Goal: Information Seeking & Learning: Learn about a topic

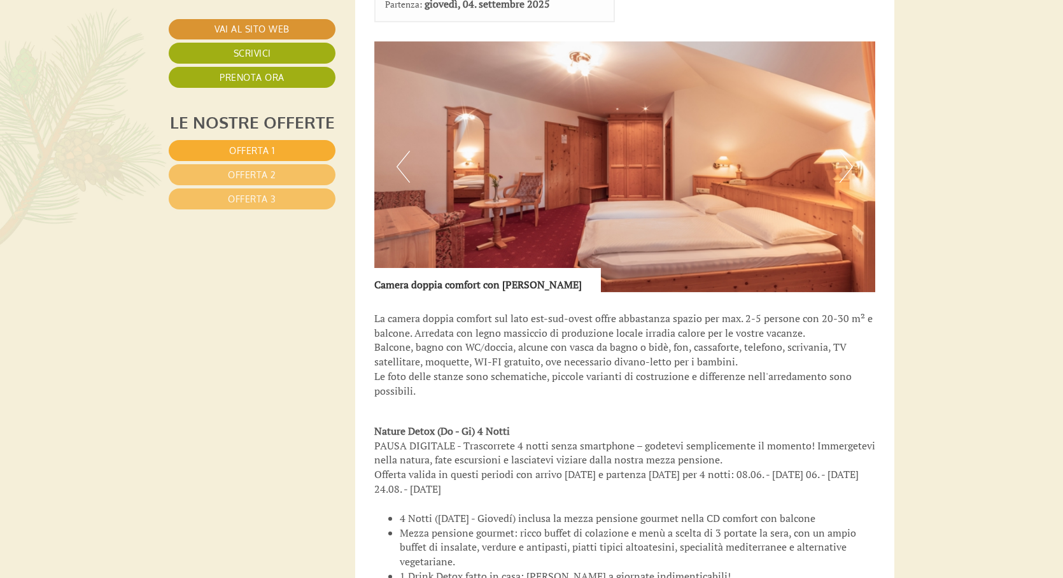
scroll to position [1910, 0]
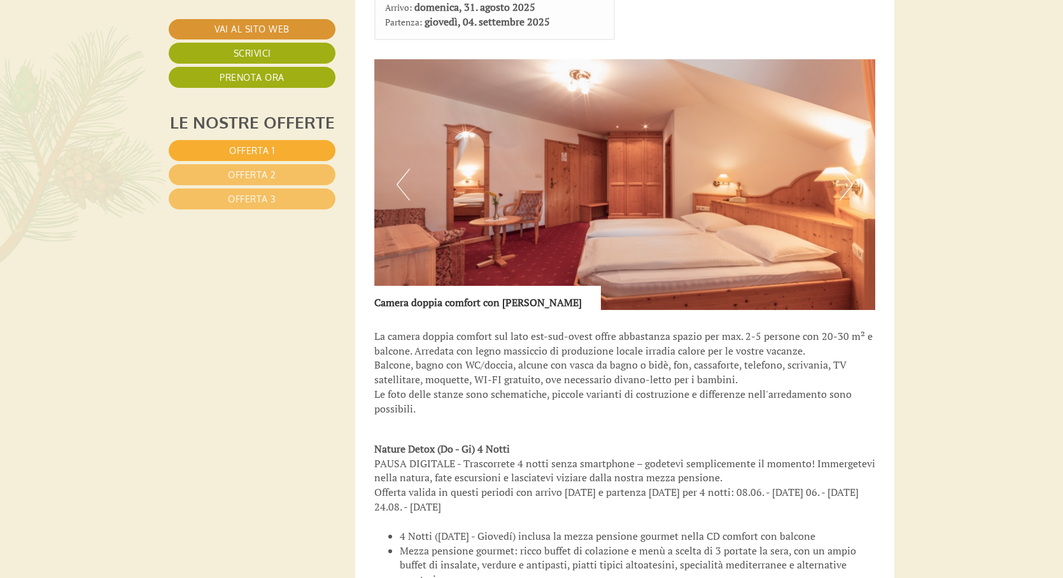
click at [848, 169] on button "Next" at bounding box center [846, 185] width 13 height 32
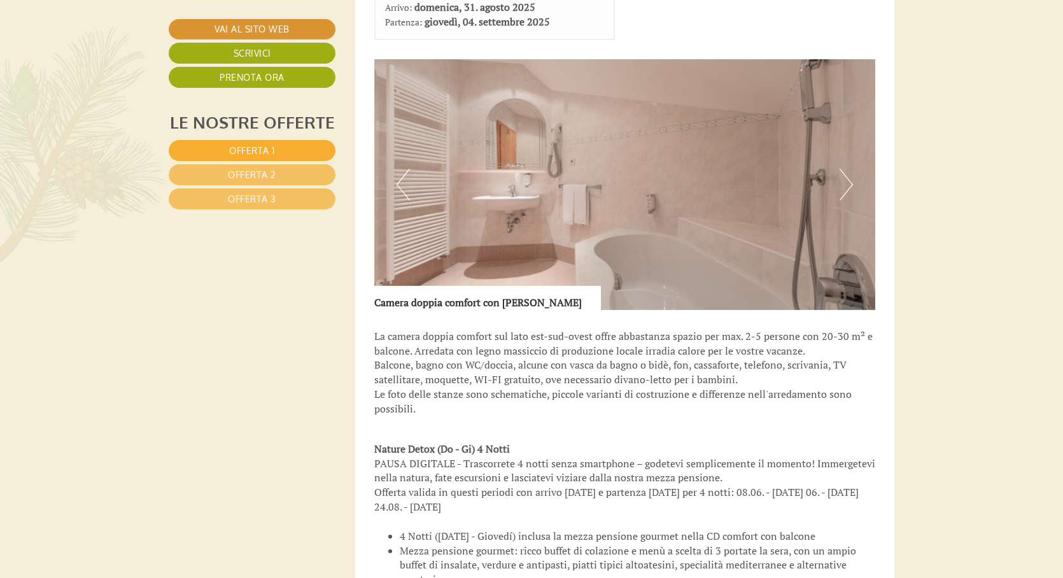
click at [848, 169] on button "Next" at bounding box center [846, 185] width 13 height 32
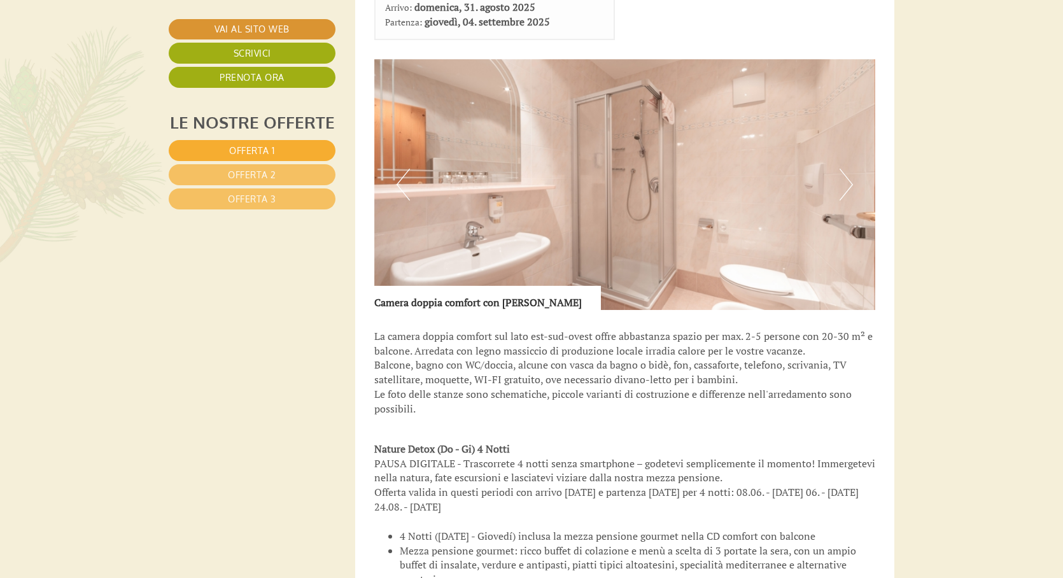
click at [397, 169] on button "Previous" at bounding box center [403, 185] width 13 height 32
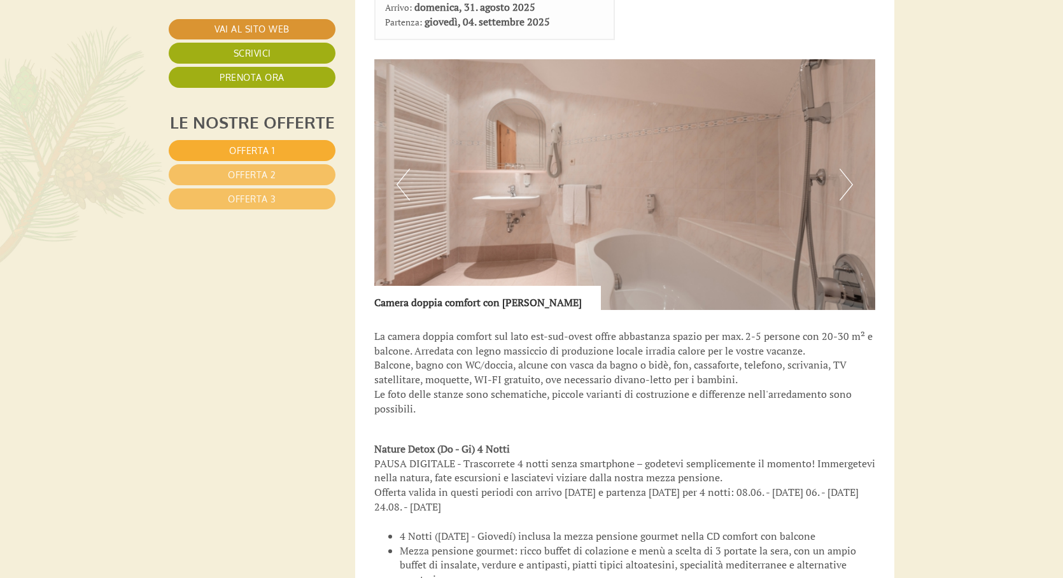
click at [845, 169] on button "Next" at bounding box center [846, 185] width 13 height 32
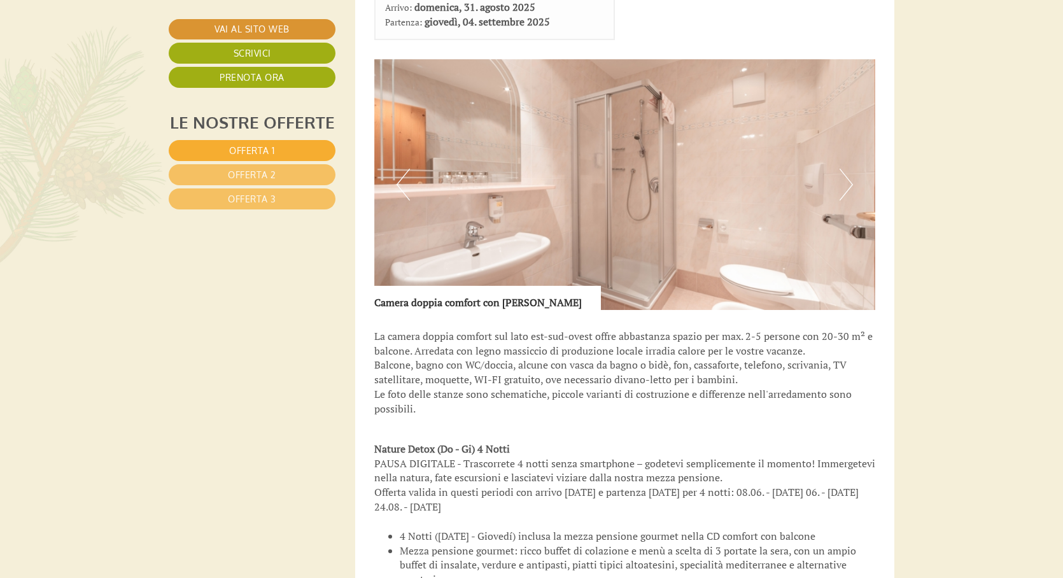
click at [845, 169] on button "Next" at bounding box center [846, 185] width 13 height 32
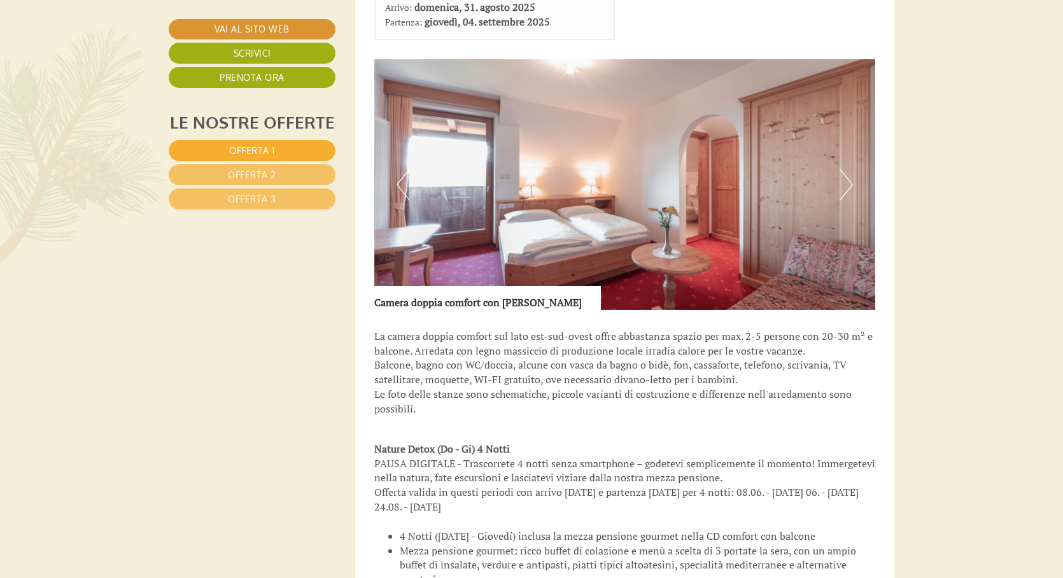
click at [845, 169] on button "Next" at bounding box center [846, 185] width 13 height 32
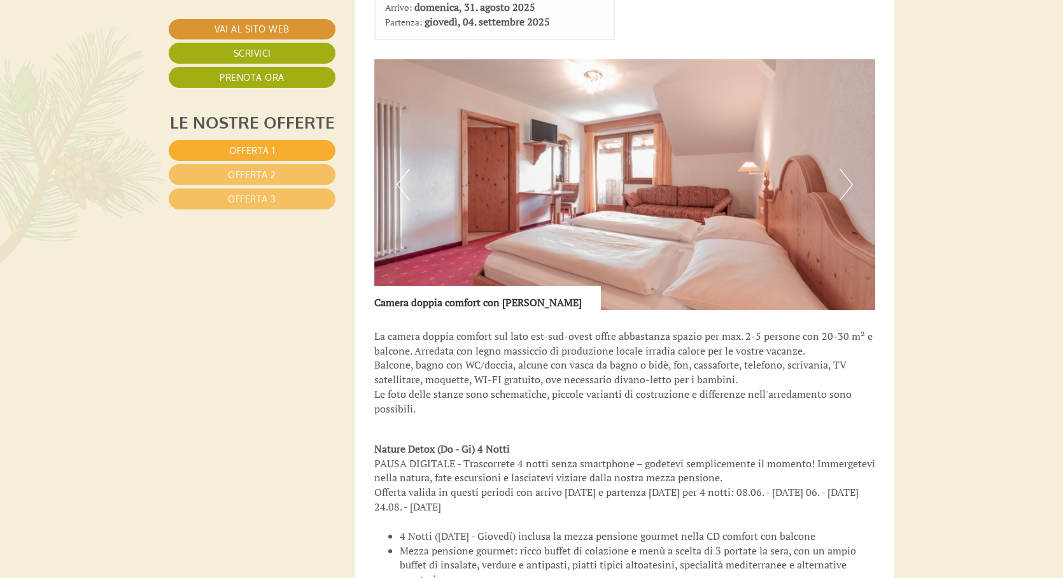
click at [845, 169] on button "Next" at bounding box center [846, 185] width 13 height 32
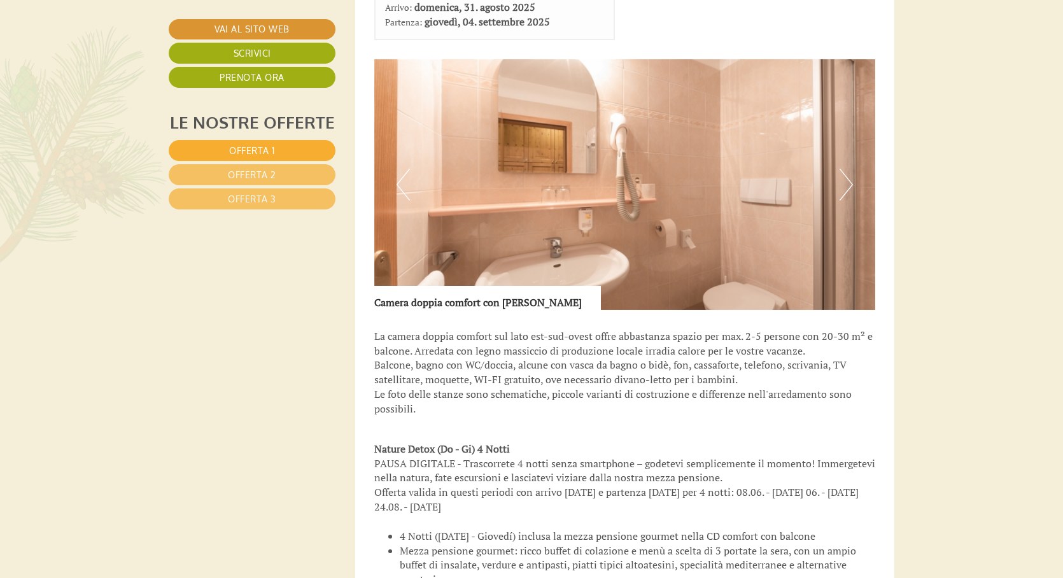
click at [845, 169] on button "Next" at bounding box center [846, 185] width 13 height 32
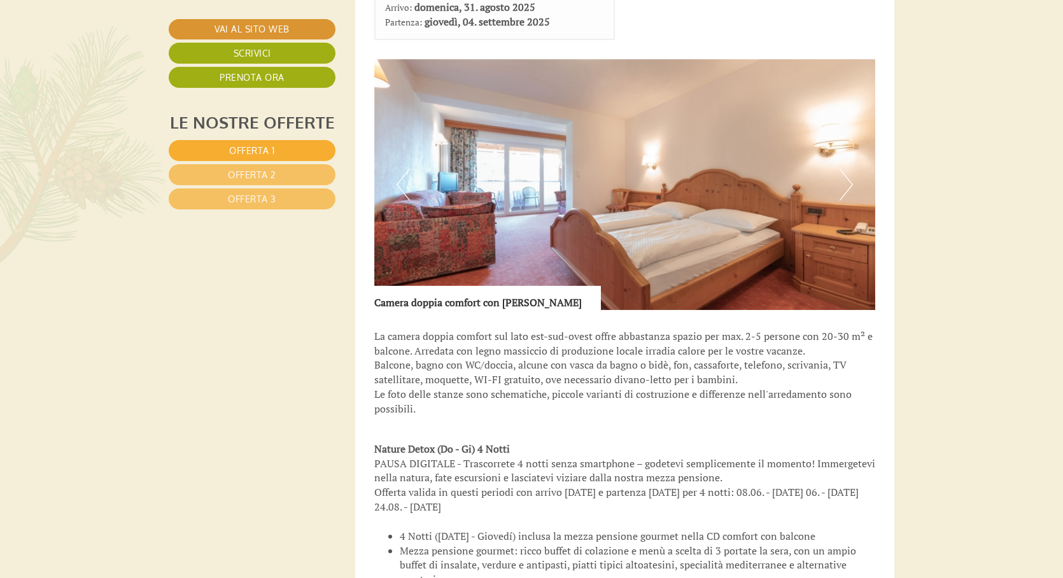
click at [845, 169] on button "Next" at bounding box center [846, 185] width 13 height 32
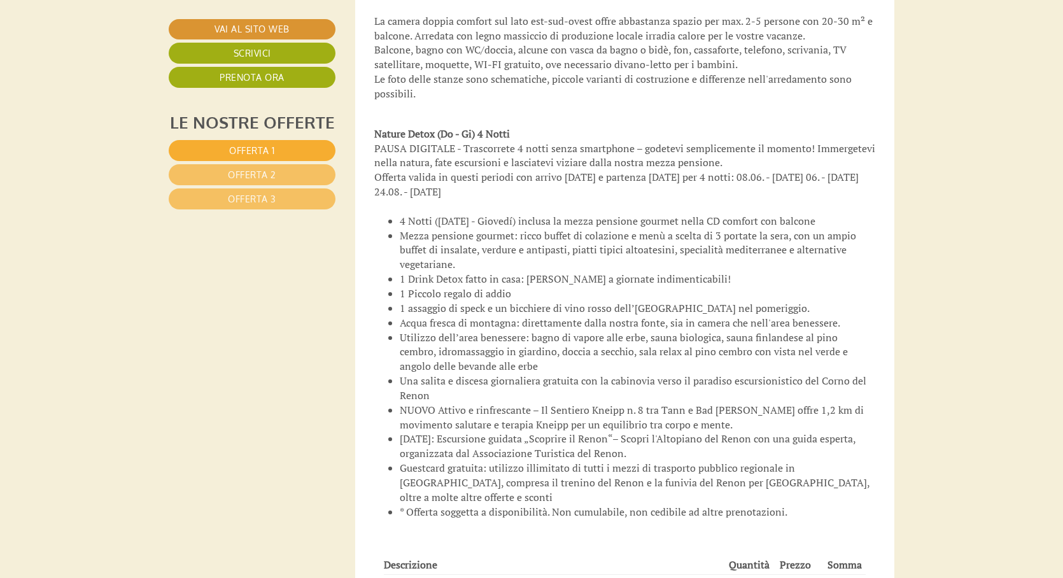
scroll to position [2229, 0]
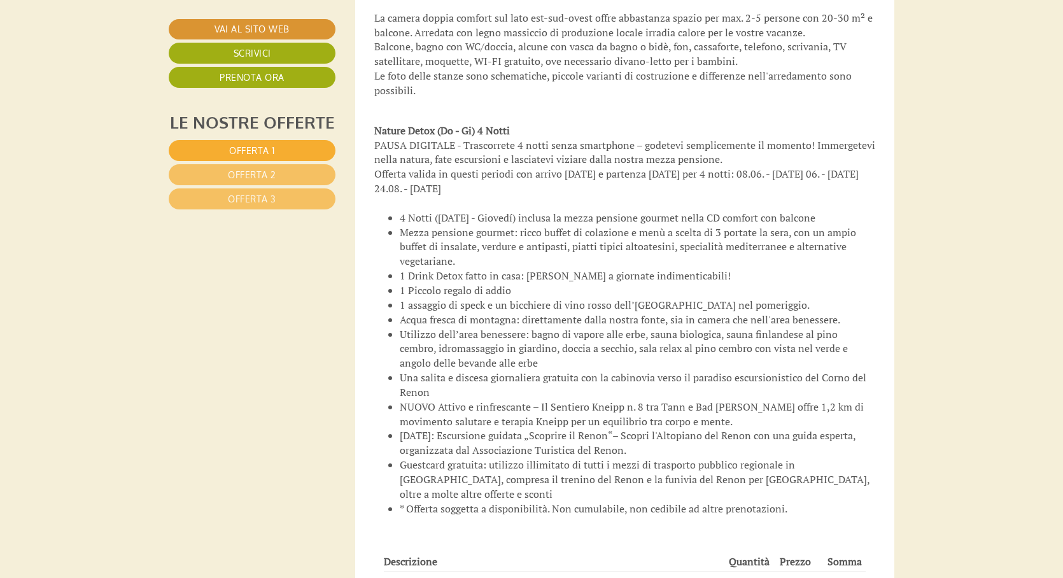
click at [707, 376] on li "Una salita e discesa giornaliera gratuita con la cabinovia verso il paradiso es…" at bounding box center [638, 385] width 476 height 29
